Goal: Information Seeking & Learning: Learn about a topic

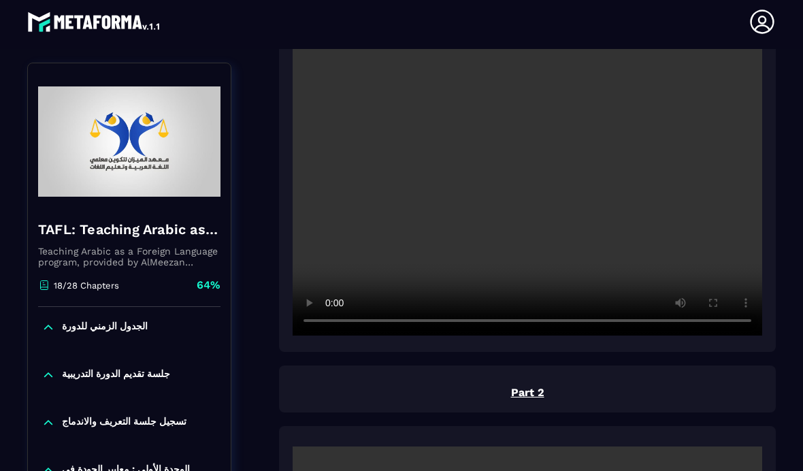
scroll to position [252, 0]
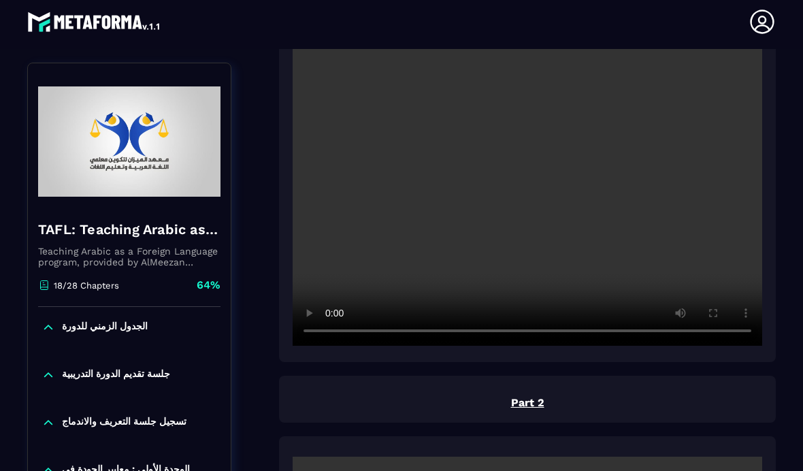
click at [527, 137] on video at bounding box center [528, 189] width 470 height 313
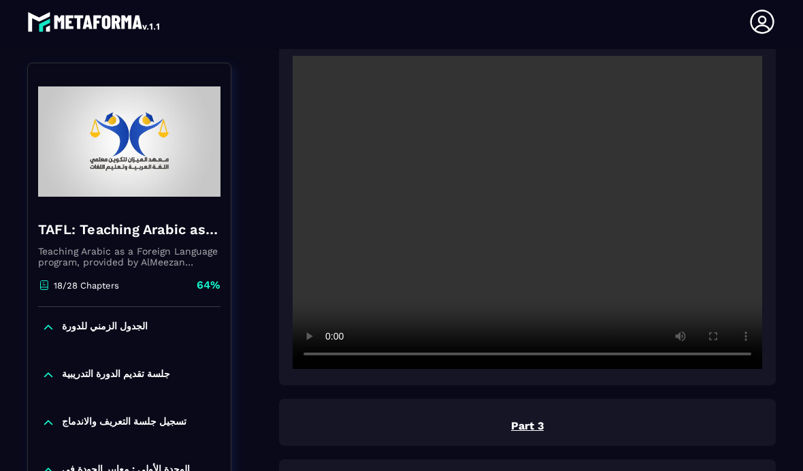
scroll to position [653, 0]
click at [533, 158] on video at bounding box center [528, 212] width 470 height 313
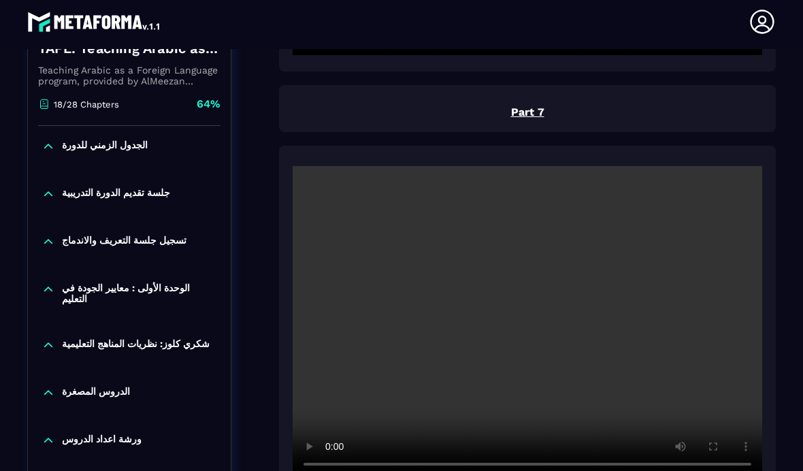
scroll to position [2664, 0]
click at [136, 139] on p "الجدول الزمني للدورة" at bounding box center [105, 146] width 86 height 14
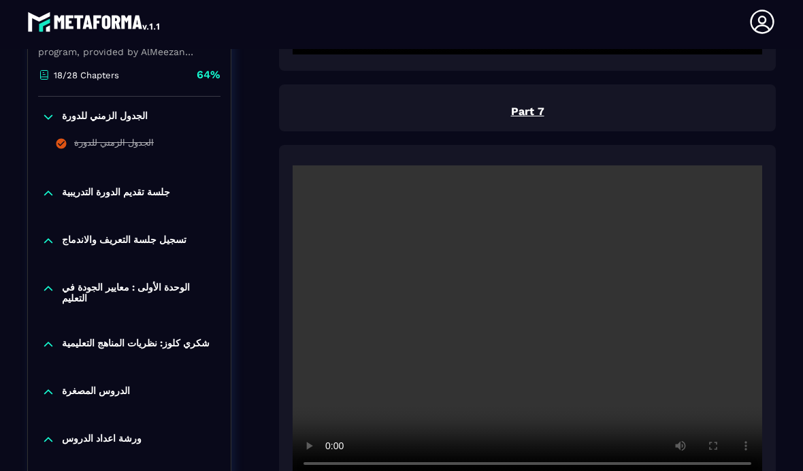
click at [161, 186] on p "جلسة تقديم الدورة التدريبية" at bounding box center [116, 193] width 108 height 14
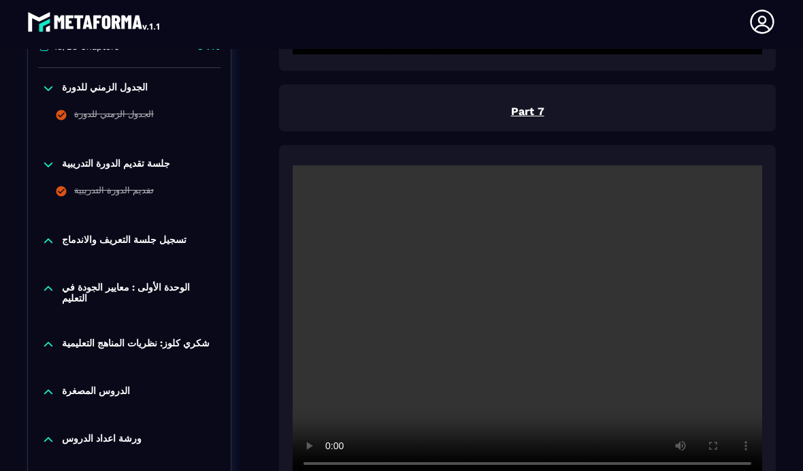
click at [172, 234] on p "تسجيل جلسة التعريف والاندماج" at bounding box center [124, 241] width 125 height 14
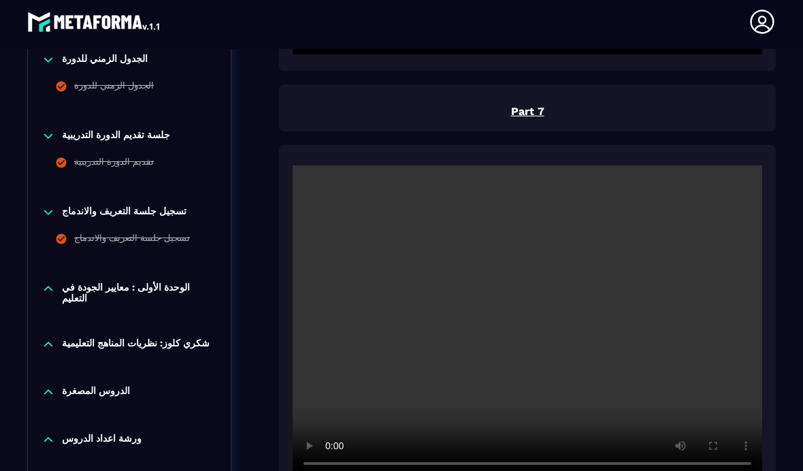
click at [175, 282] on p "الوحدة الأولى : معايير الجودة في التعليم" at bounding box center [139, 293] width 155 height 22
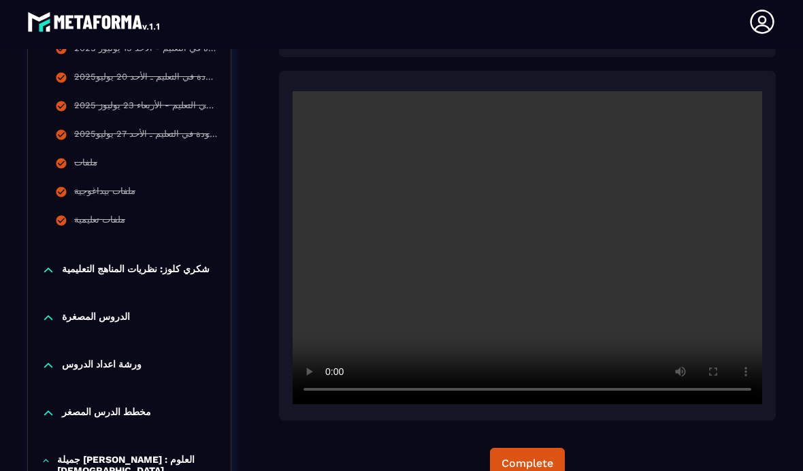
scroll to position [2738, 0]
click at [194, 263] on p "شكري كلوز: نظریات المناھج التعلیمیة" at bounding box center [136, 270] width 148 height 14
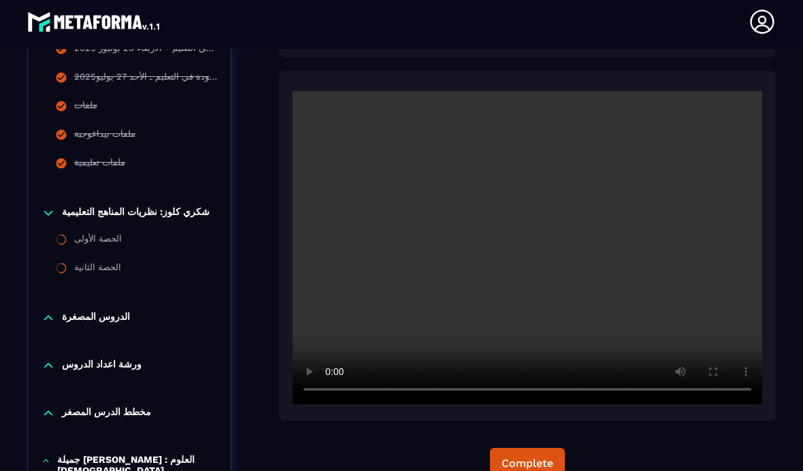
click at [100, 233] on div "الحصة الأولى" at bounding box center [98, 240] width 48 height 15
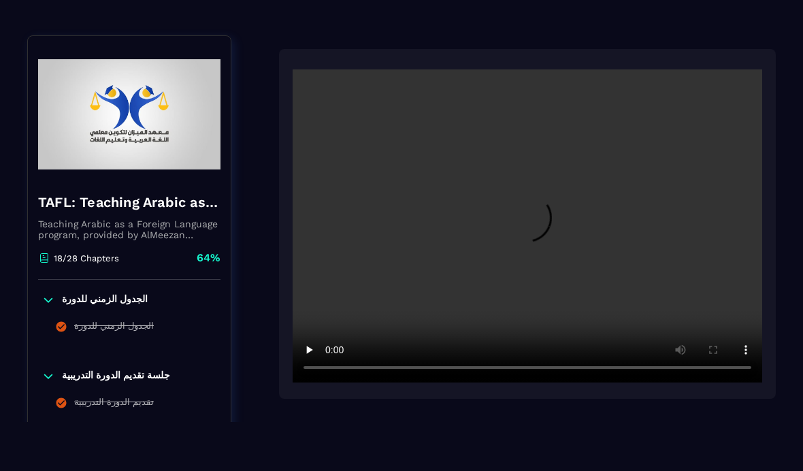
scroll to position [107, 0]
click at [532, 221] on video at bounding box center [528, 225] width 470 height 313
click at [298, 81] on video at bounding box center [528, 225] width 470 height 313
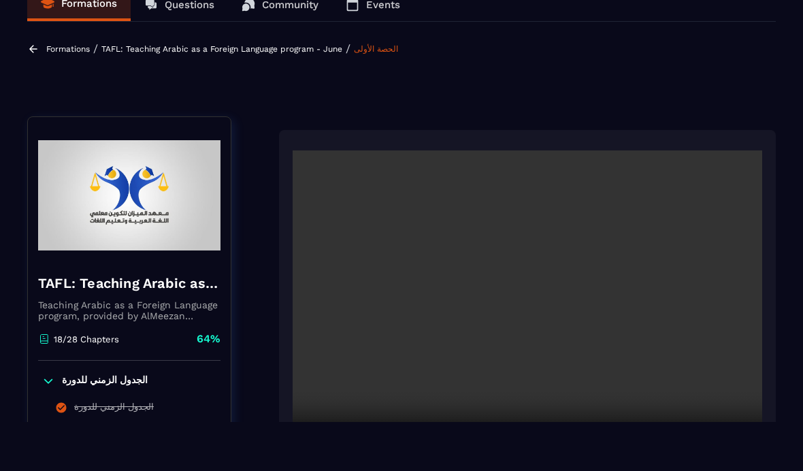
scroll to position [25, 0]
click at [531, 312] on video at bounding box center [528, 306] width 470 height 313
click at [747, 444] on video at bounding box center [528, 306] width 470 height 313
click at [297, 151] on video at bounding box center [528, 306] width 470 height 313
